Goal: Information Seeking & Learning: Learn about a topic

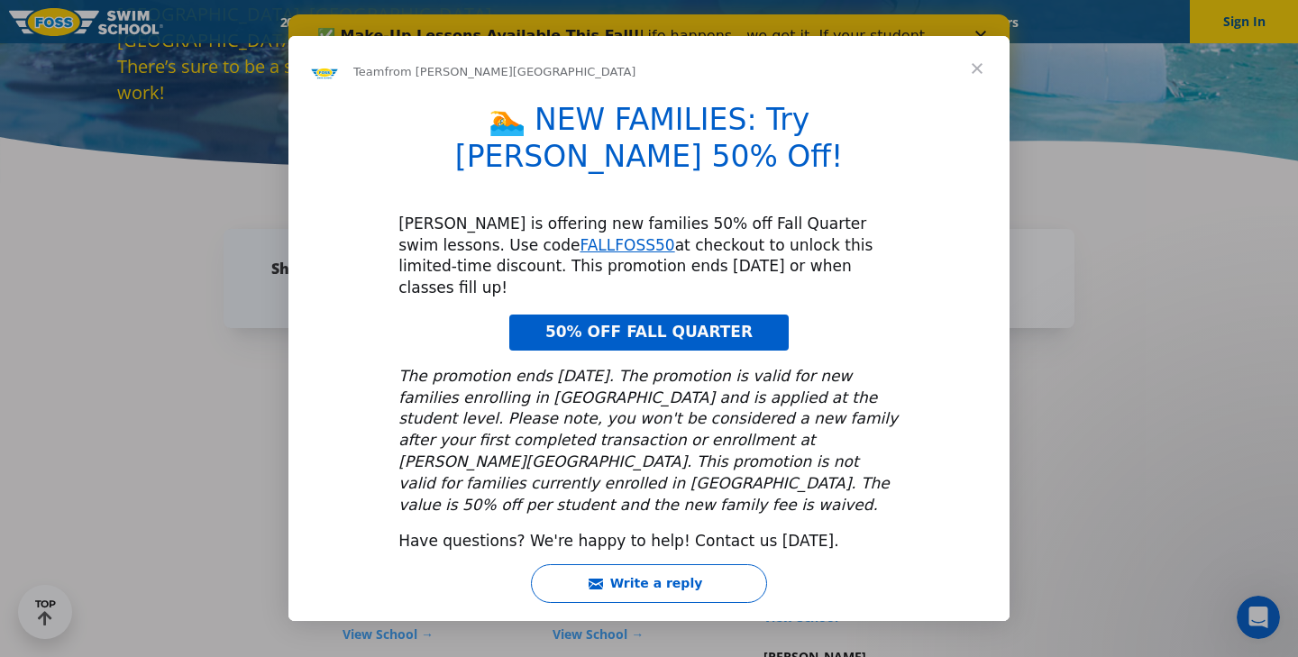
click at [980, 101] on span "Close" at bounding box center [976, 68] width 65 height 65
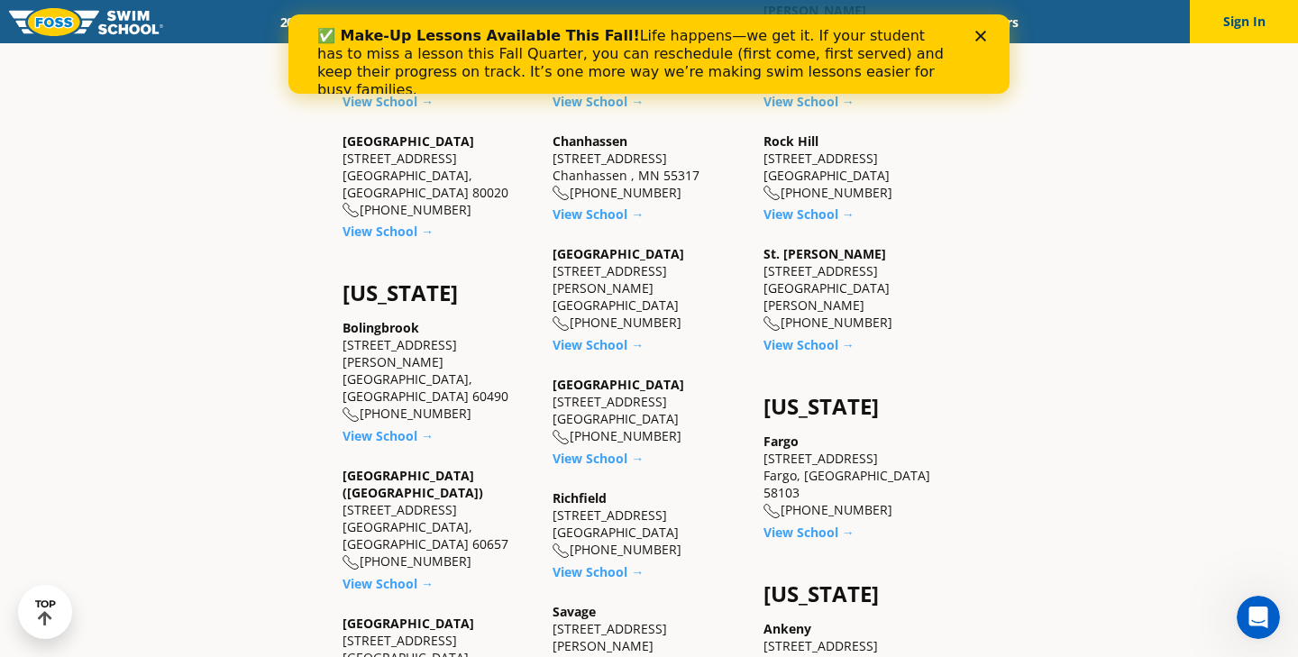
scroll to position [930, 0]
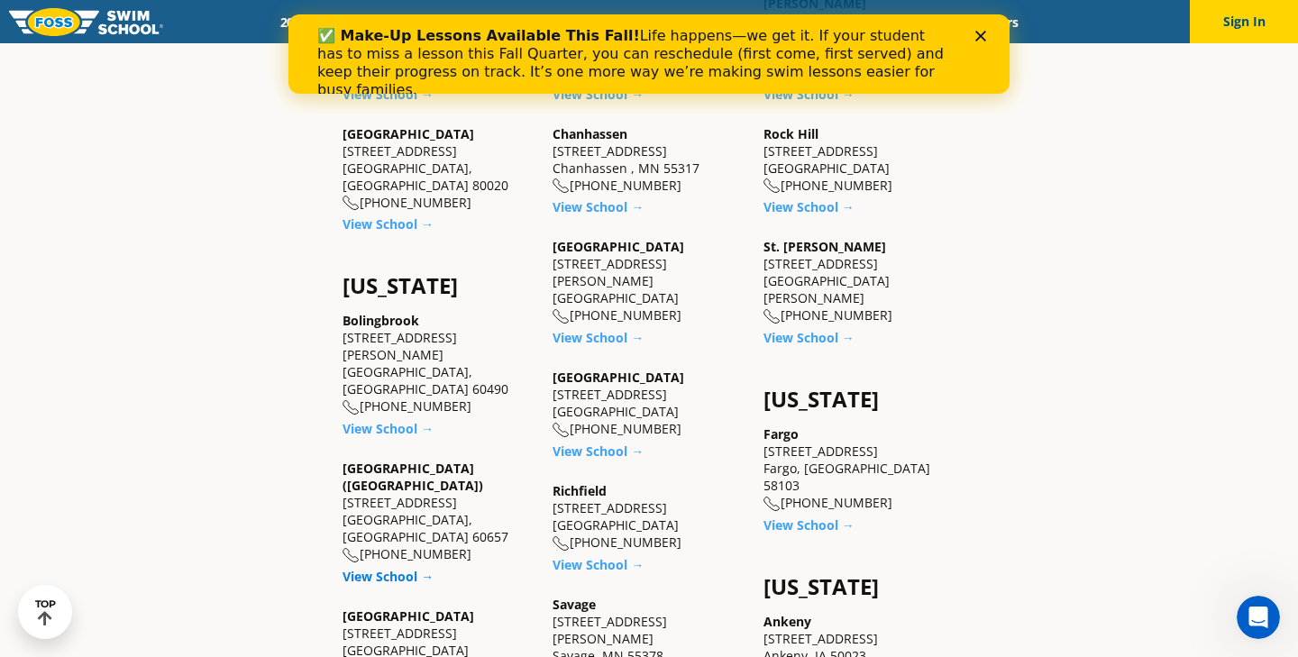
click at [404, 568] on link "View School →" at bounding box center [387, 576] width 91 height 17
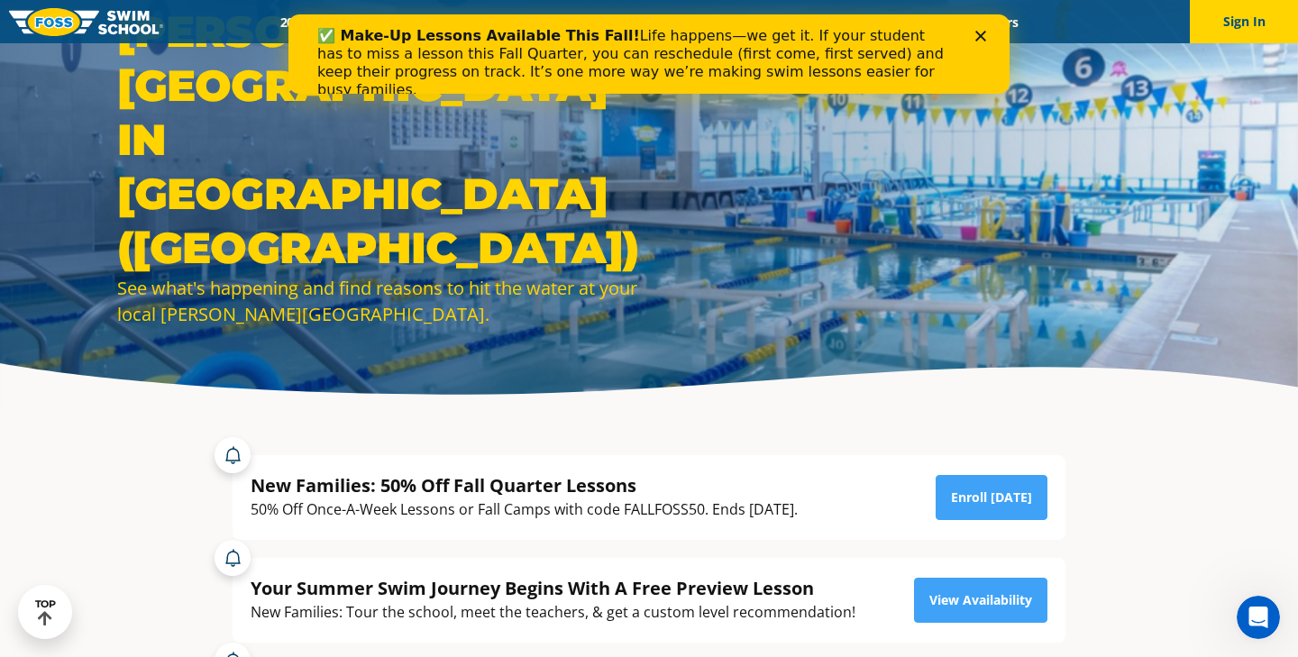
click at [973, 31] on div "✅ Make-Up Lessons Available This Fall! Life happens—we get it. If your student …" at bounding box center [648, 63] width 663 height 83
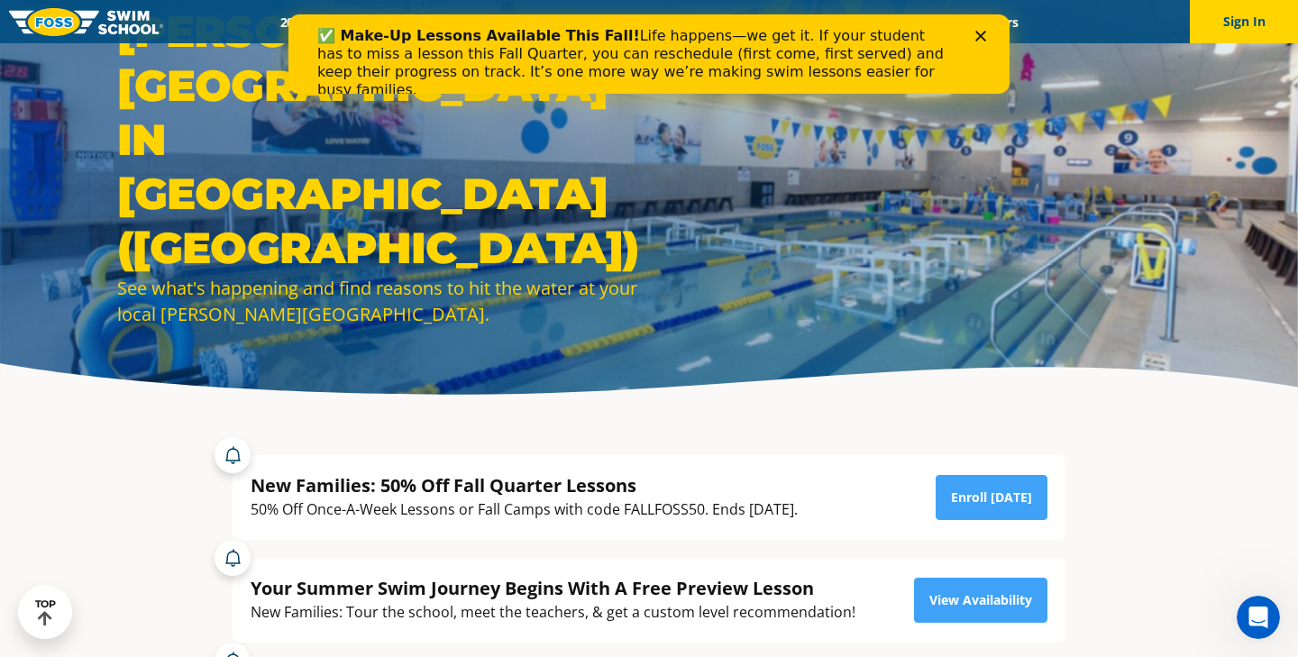
click at [982, 32] on icon "Close" at bounding box center [980, 36] width 11 height 11
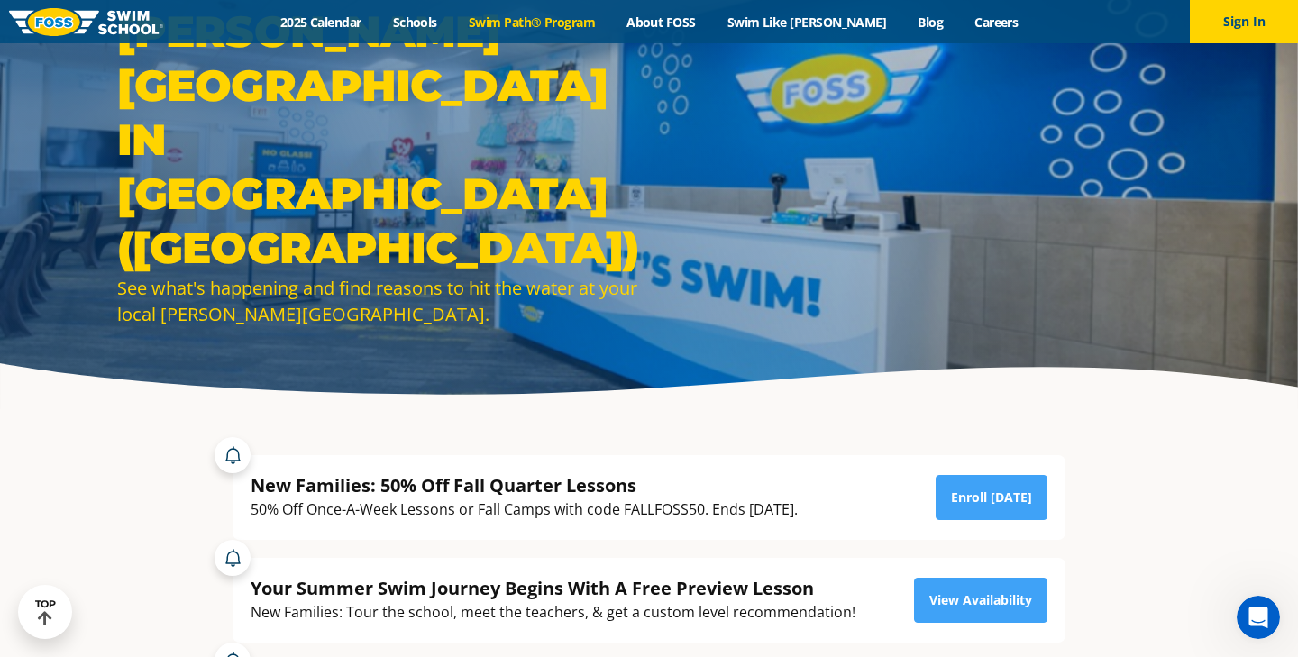
click at [567, 24] on link "Swim Path® Program" at bounding box center [531, 22] width 158 height 17
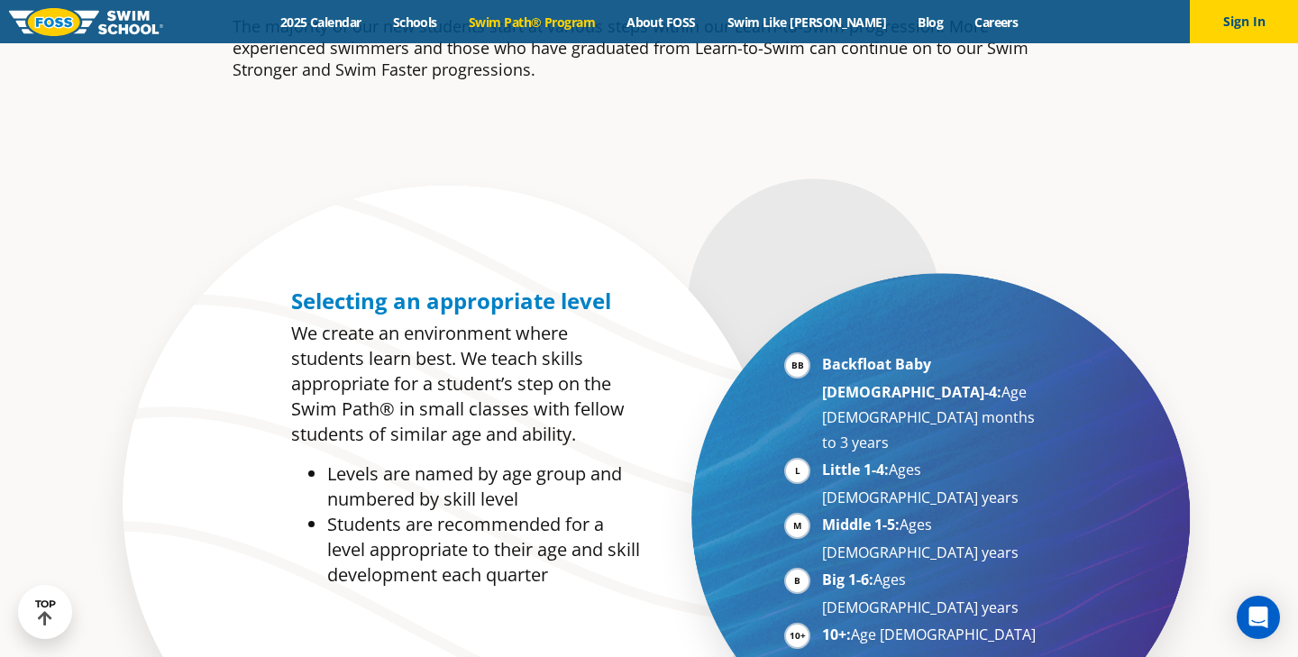
scroll to position [738, 0]
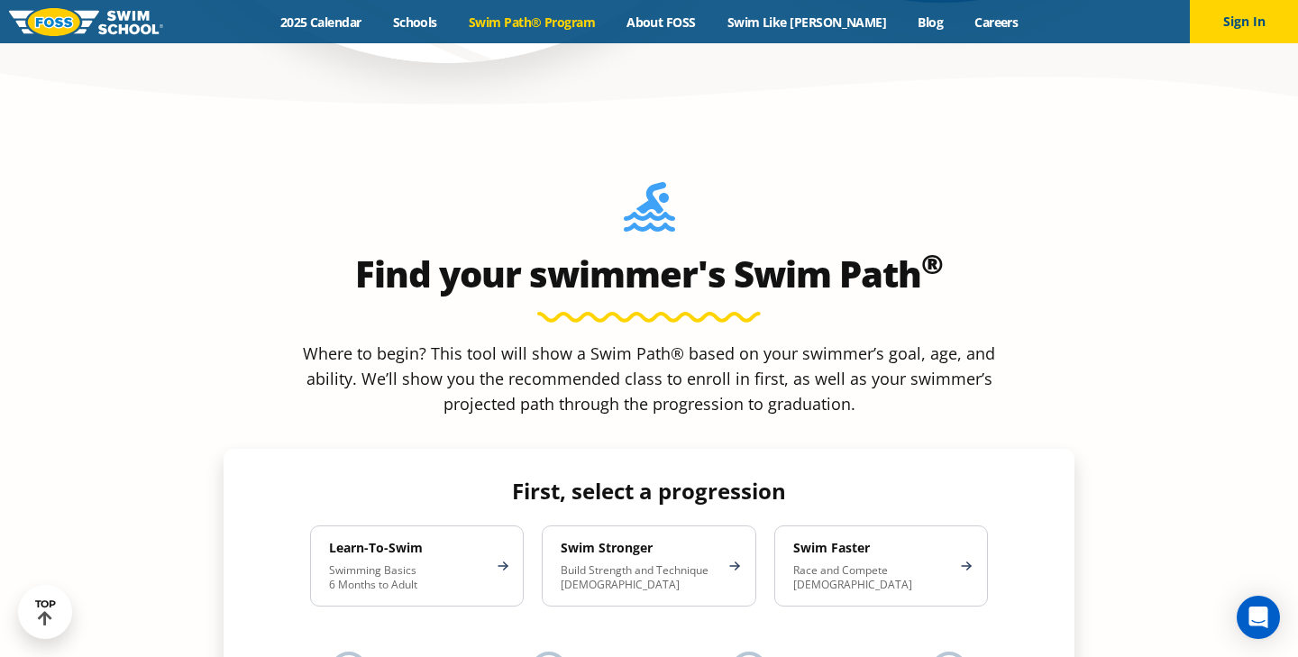
scroll to position [1494, 0]
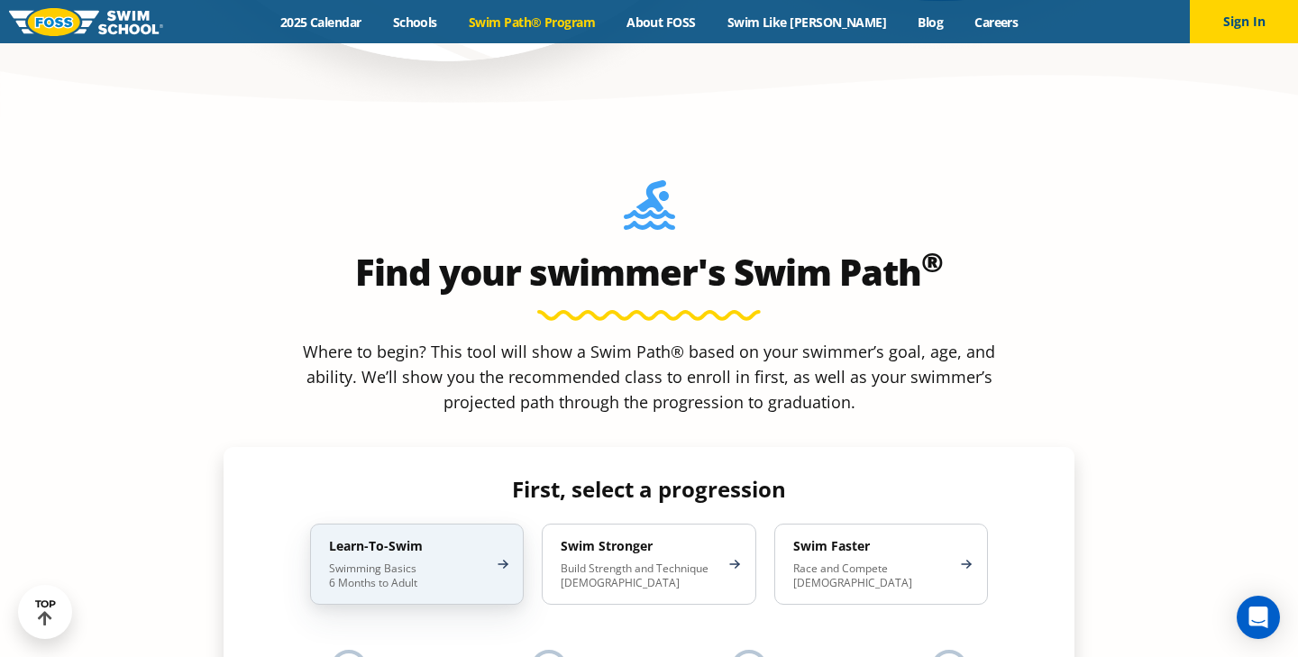
click at [435, 561] on p "Swimming Basics 6 Months to Adult" at bounding box center [408, 575] width 158 height 29
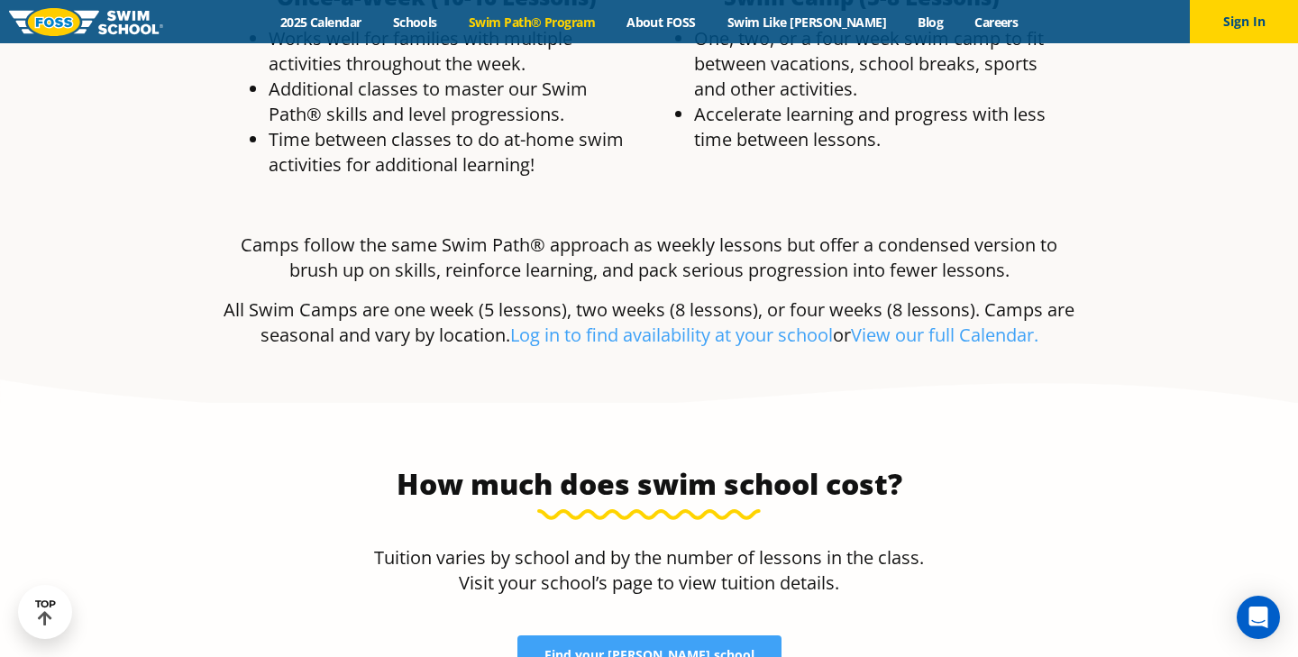
scroll to position [3586, 0]
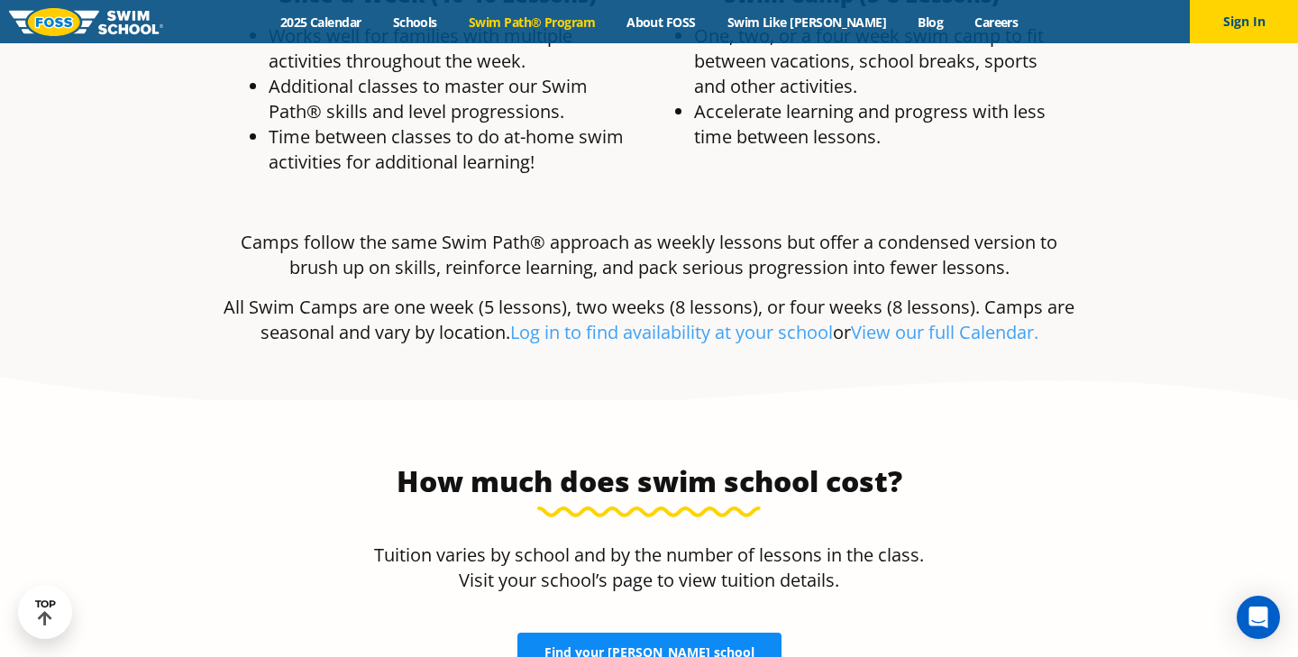
click at [628, 646] on span "Find your FOSS school" at bounding box center [649, 652] width 210 height 13
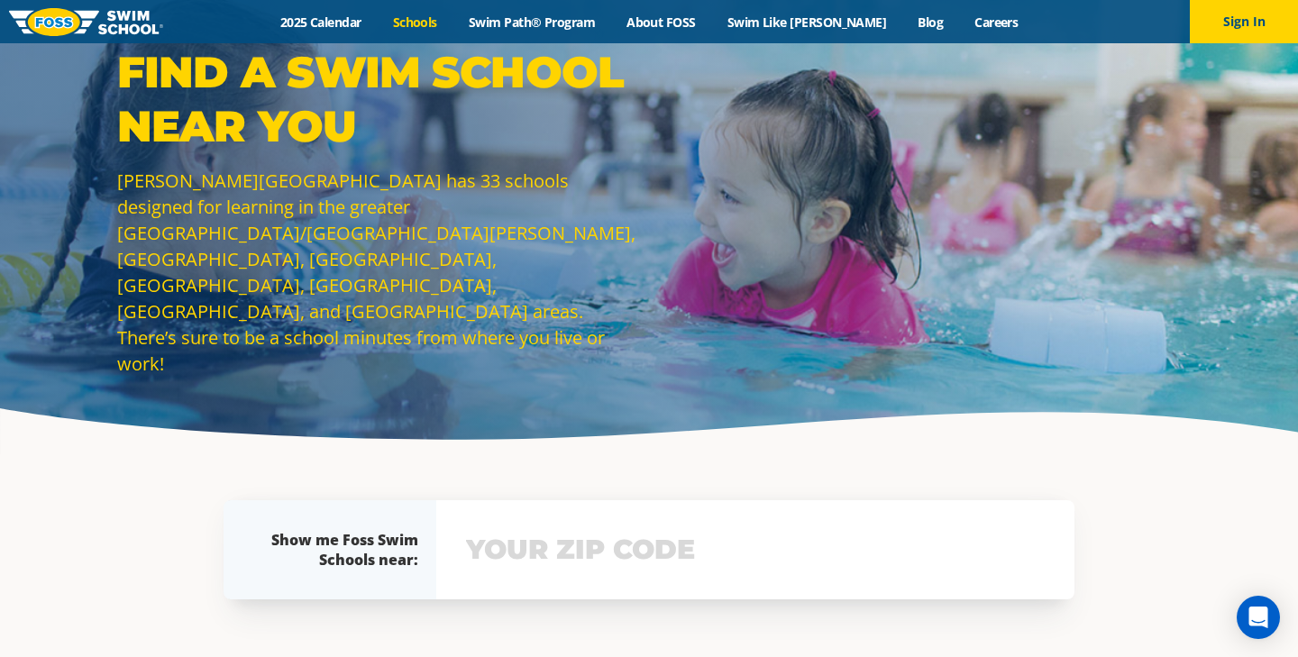
click at [647, 563] on input "text" at bounding box center [755, 550] width 588 height 52
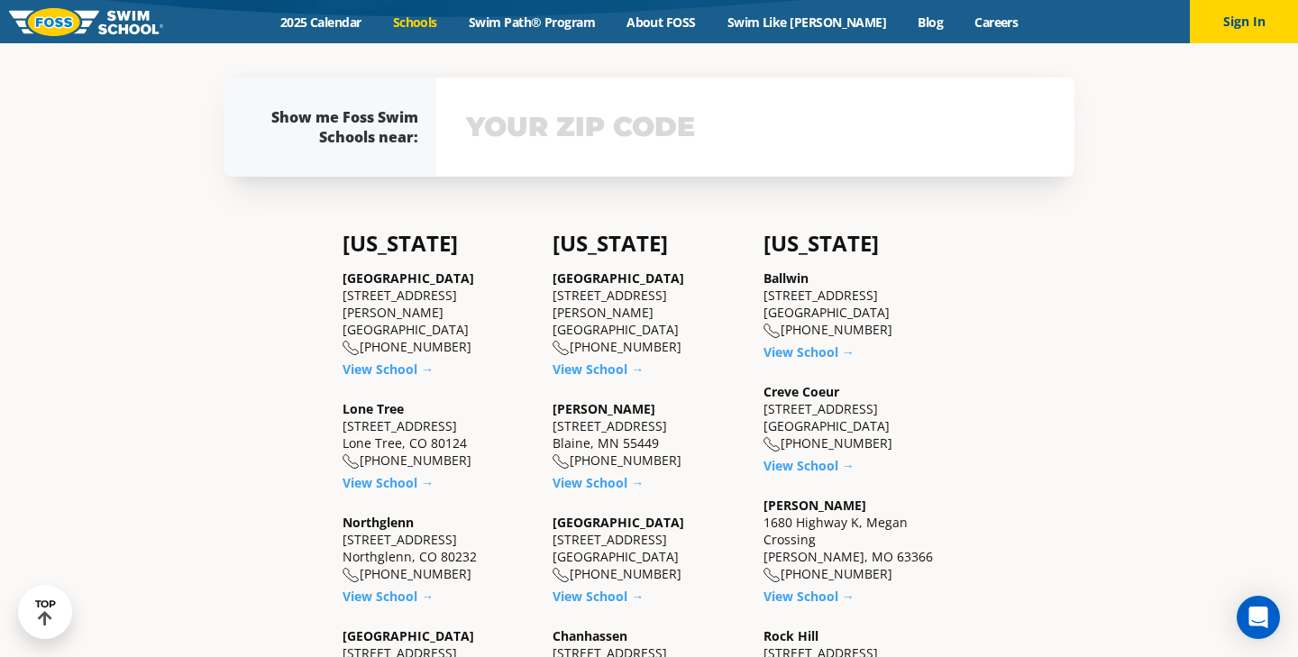
scroll to position [408, 0]
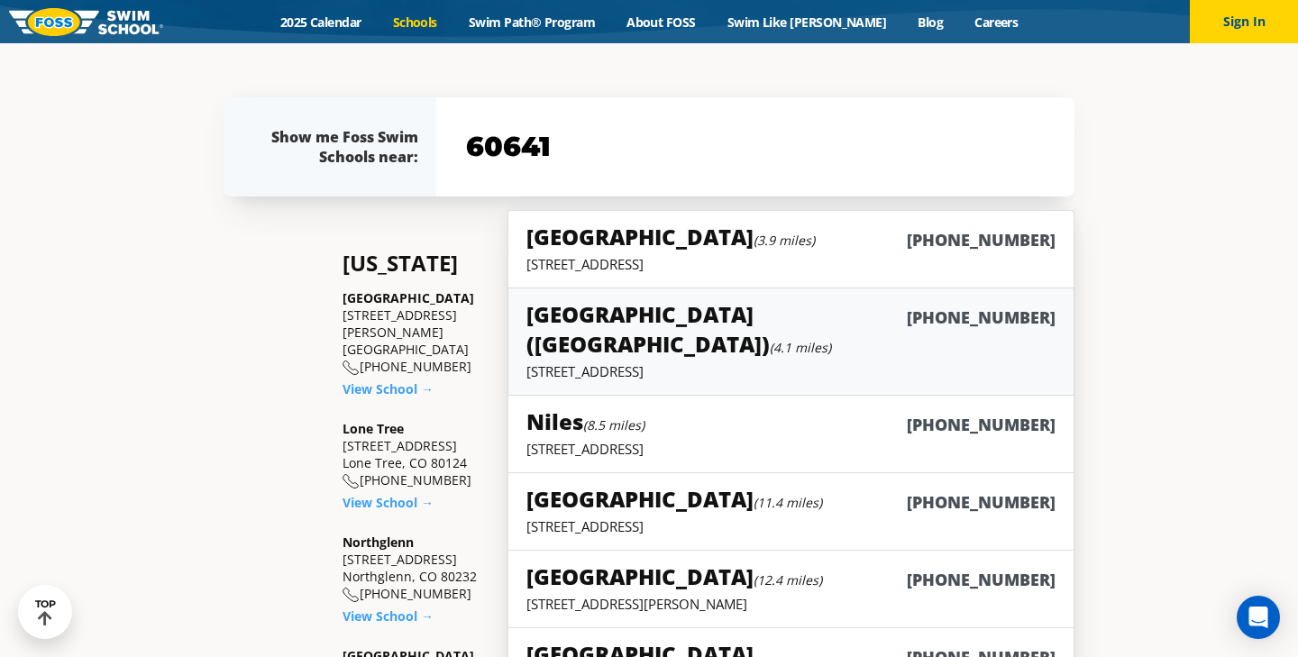
type input "60641"
click at [560, 323] on h5 "Chicago (Lakeview) (4.1 miles)" at bounding box center [716, 328] width 380 height 59
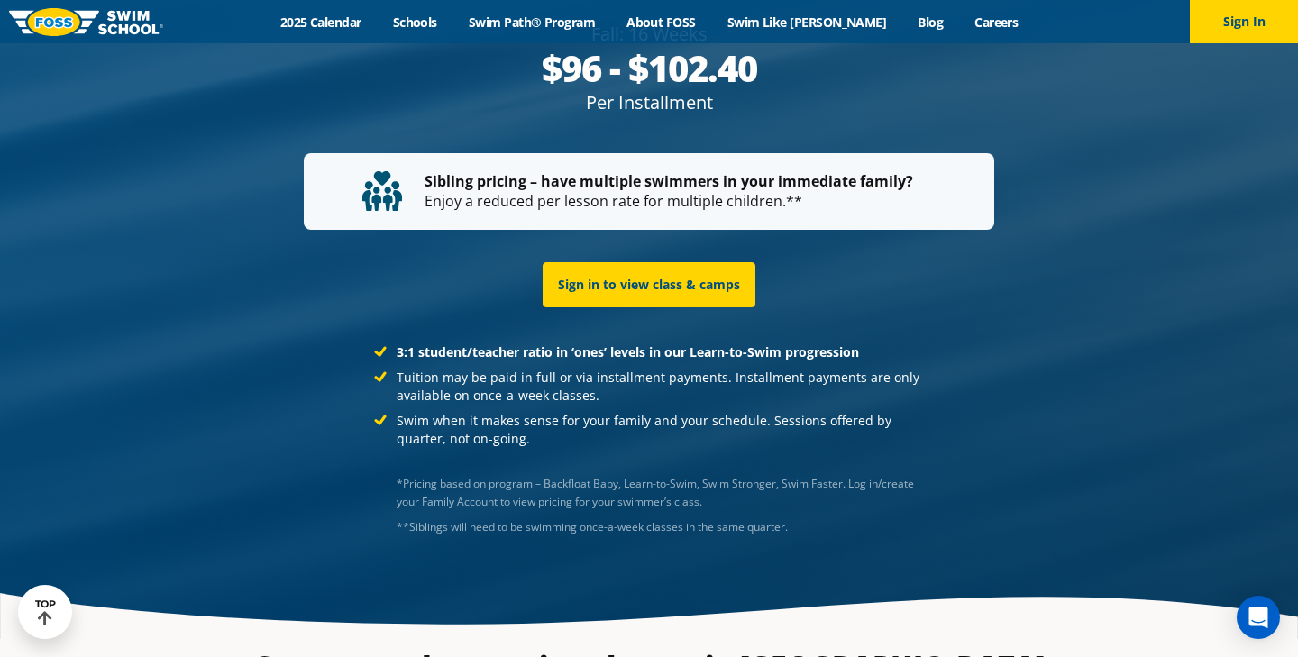
scroll to position [3678, 0]
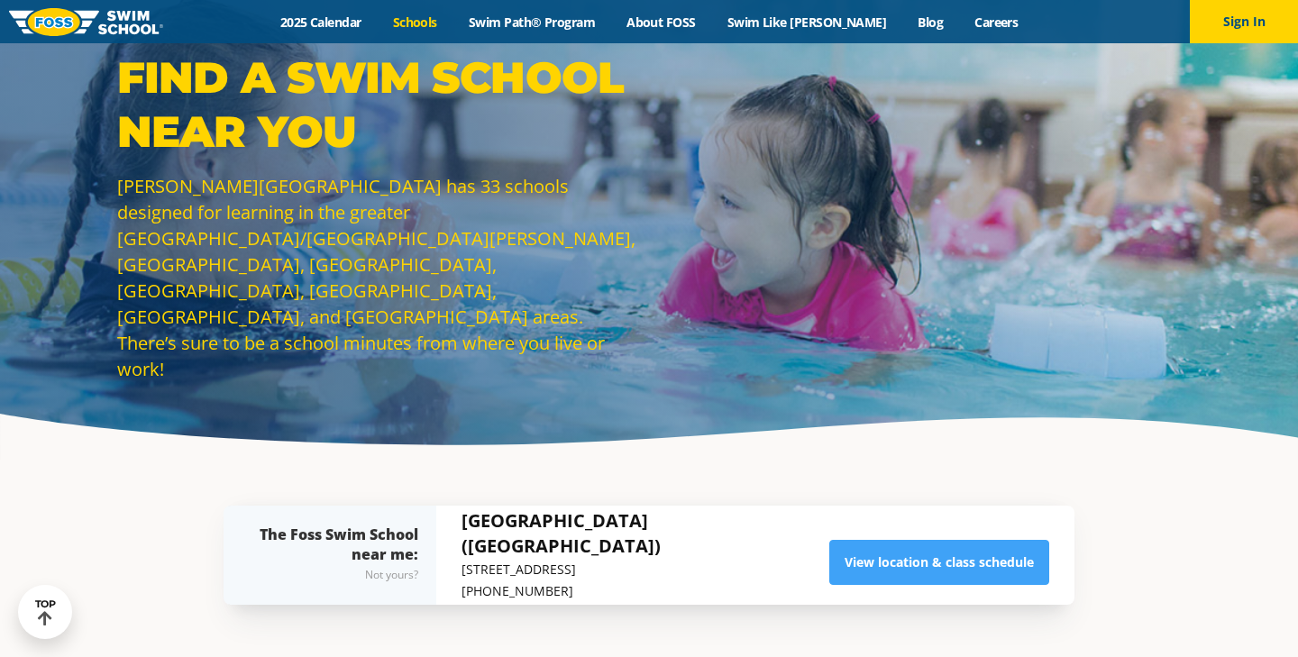
scroll to position [408, 0]
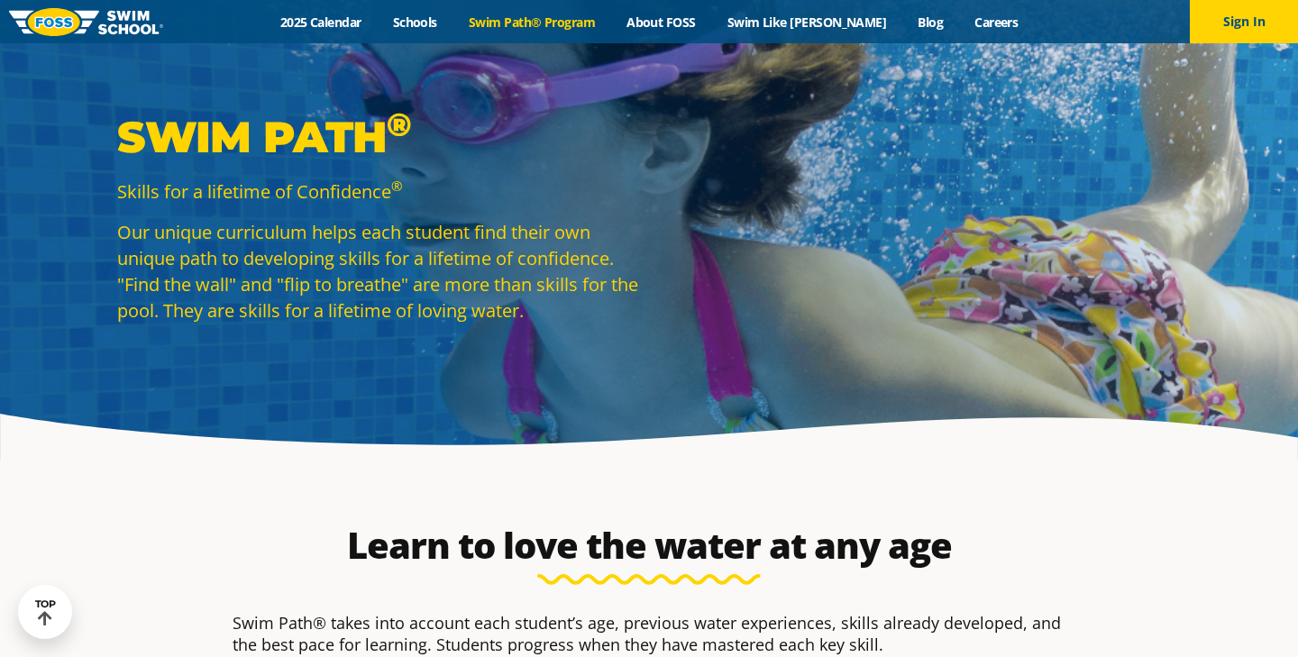
scroll to position [3586, 0]
